Goal: Task Accomplishment & Management: Manage account settings

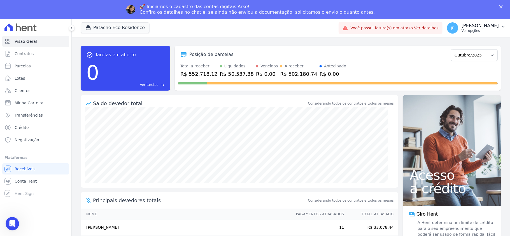
click at [382, 29] on p "Ver opções" at bounding box center [480, 31] width 37 height 4
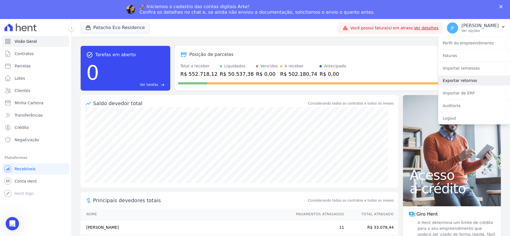
click at [382, 80] on link "Exportar retornos" at bounding box center [475, 81] width 72 height 10
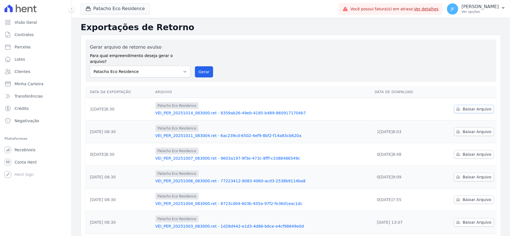
click at [382, 103] on td "Baixar Arquivo" at bounding box center [464, 109] width 63 height 23
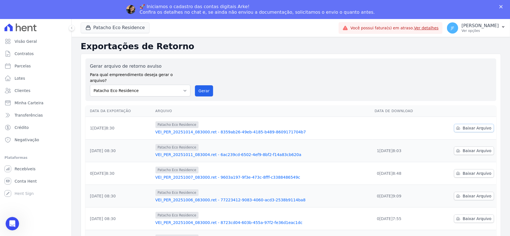
click at [382, 126] on span "Baixar Arquivo" at bounding box center [477, 129] width 29 height 6
click at [20, 95] on link "Clientes" at bounding box center [35, 90] width 67 height 11
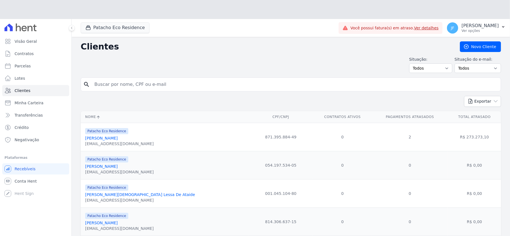
click at [159, 79] on input "search" at bounding box center [295, 84] width 408 height 11
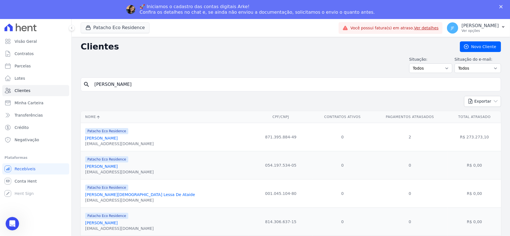
type input "[PERSON_NAME]"
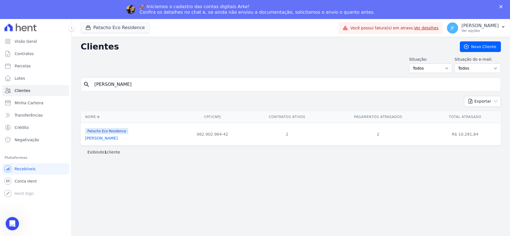
click at [110, 138] on link "[PERSON_NAME]" at bounding box center [101, 138] width 33 height 4
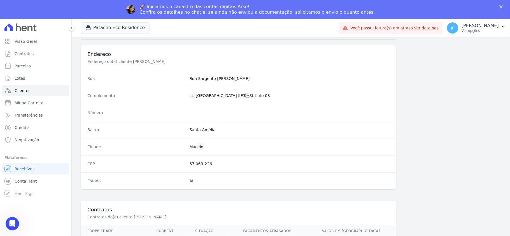
scroll to position [316, 0]
